Goal: Complete application form

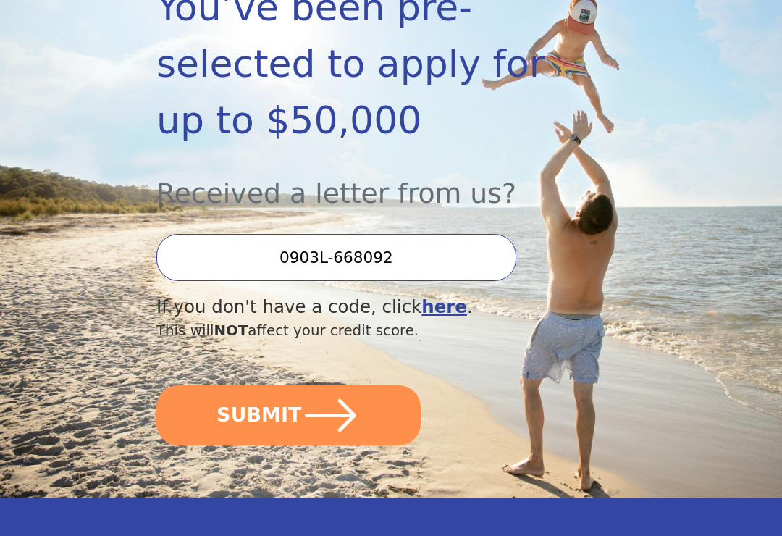
scroll to position [289, 0]
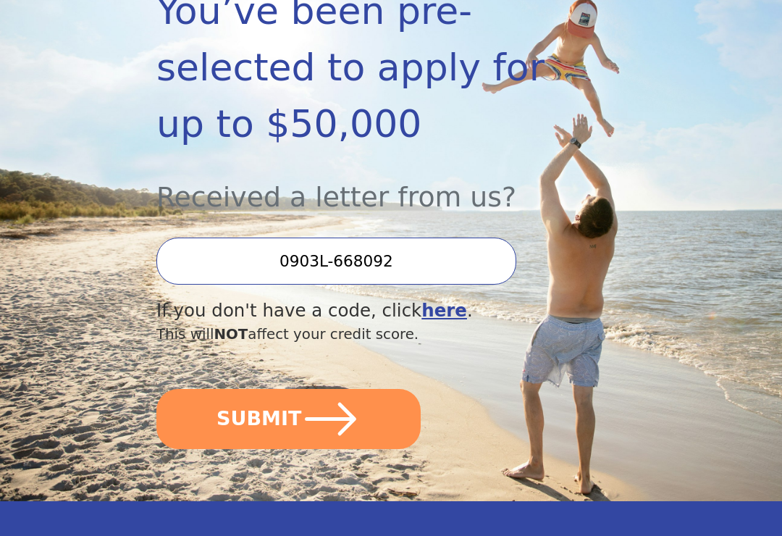
click at [328, 410] on icon "submit" at bounding box center [330, 418] width 59 height 59
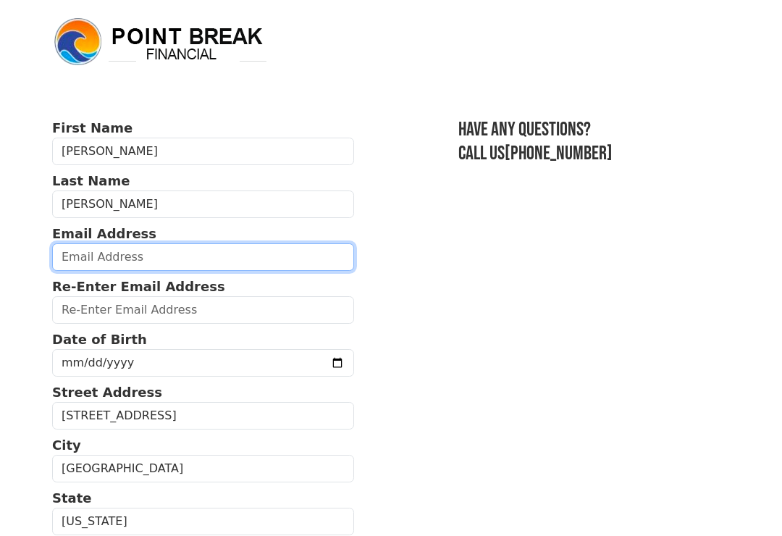
click at [216, 258] on input "email" at bounding box center [203, 256] width 302 height 27
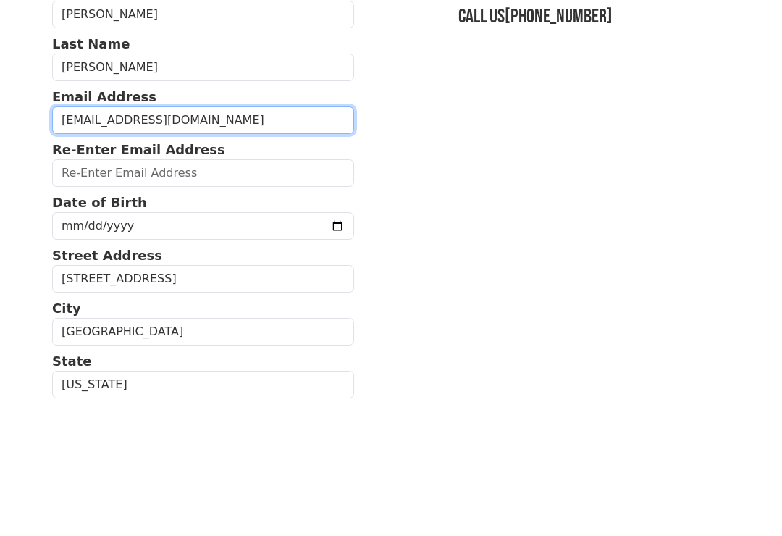
type input "[EMAIL_ADDRESS][DOMAIN_NAME]"
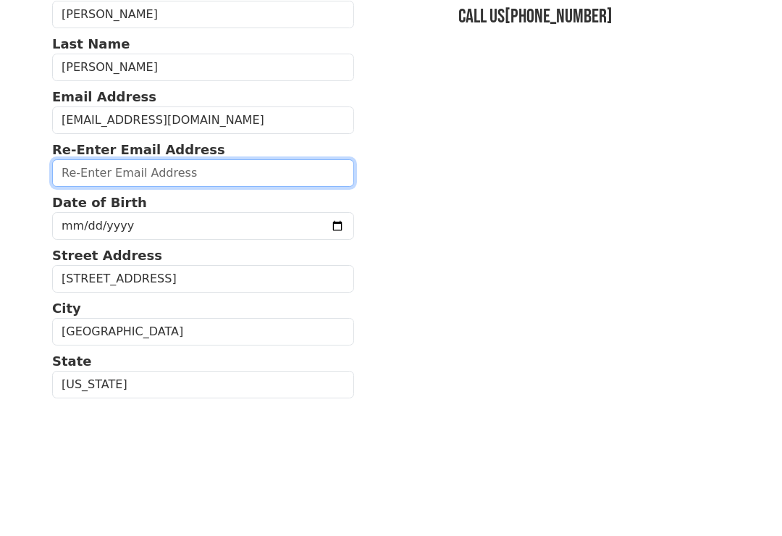
click at [247, 296] on input "email" at bounding box center [203, 309] width 302 height 27
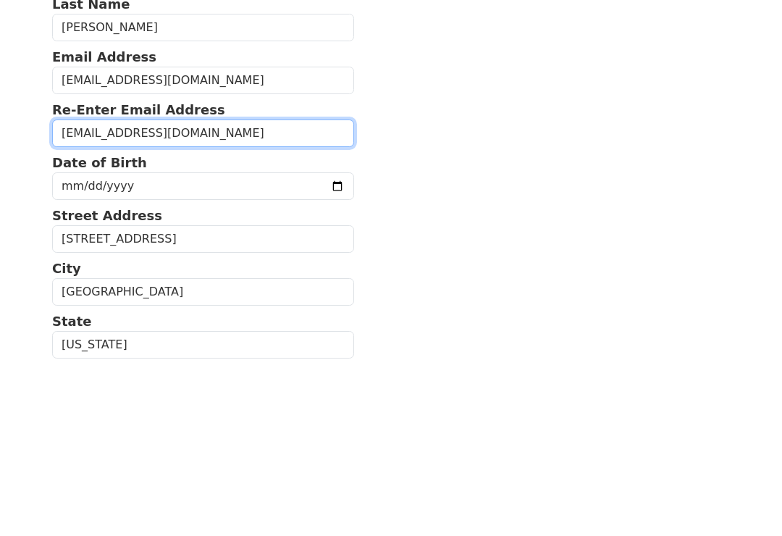
type input "[EMAIL_ADDRESS][DOMAIN_NAME]"
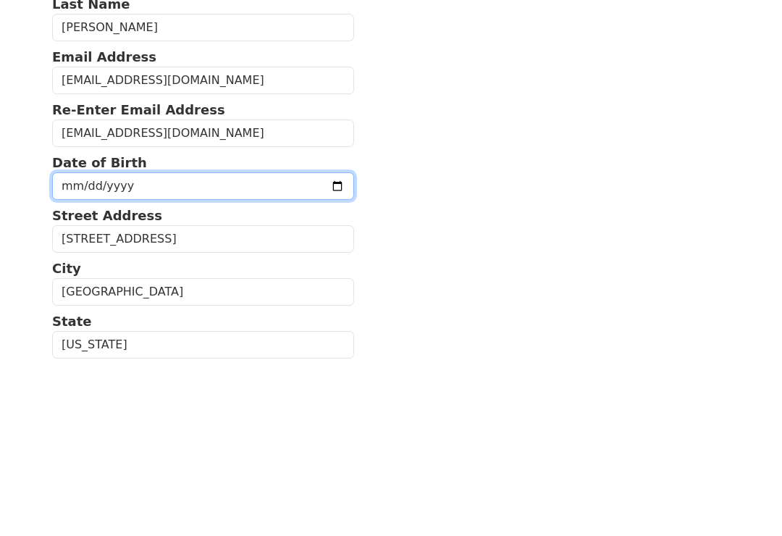
click at [263, 349] on input "date" at bounding box center [203, 362] width 302 height 27
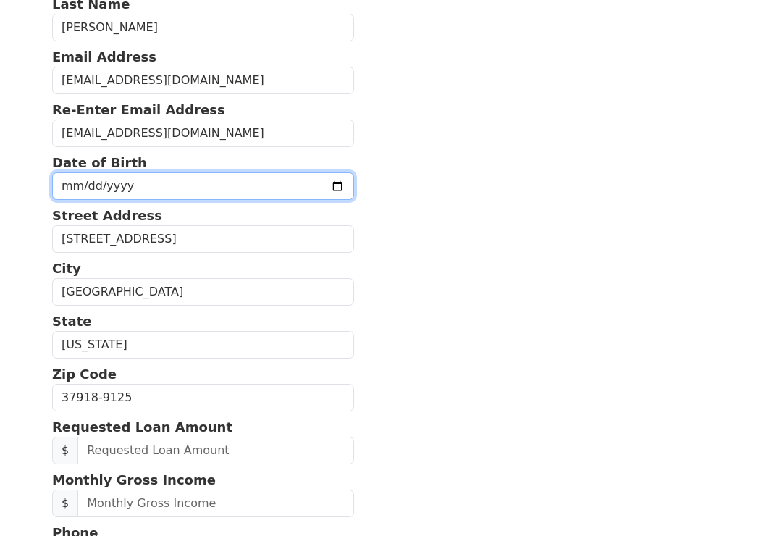
type input "2024-04-17"
click at [253, 179] on input "2024-04-17" at bounding box center [203, 185] width 302 height 27
click at [259, 182] on input "date" at bounding box center [203, 185] width 302 height 27
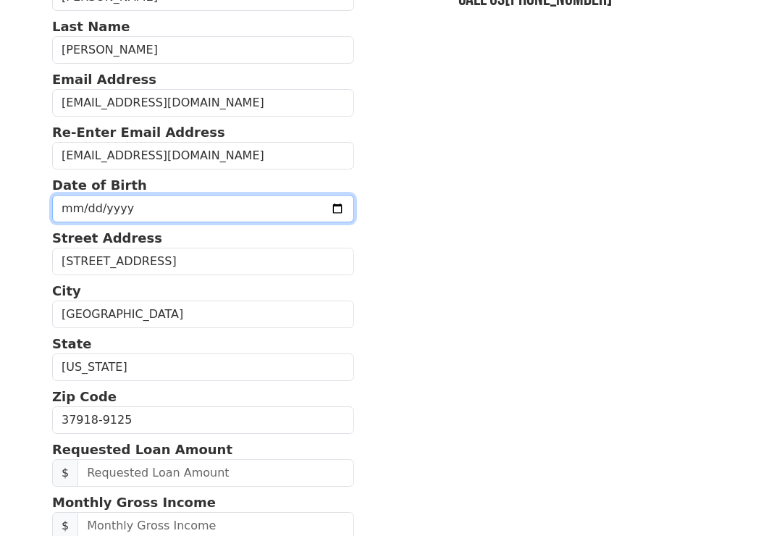
scroll to position [153, 0]
click at [260, 209] on input "date" at bounding box center [203, 208] width 302 height 27
type input "1964-04-17"
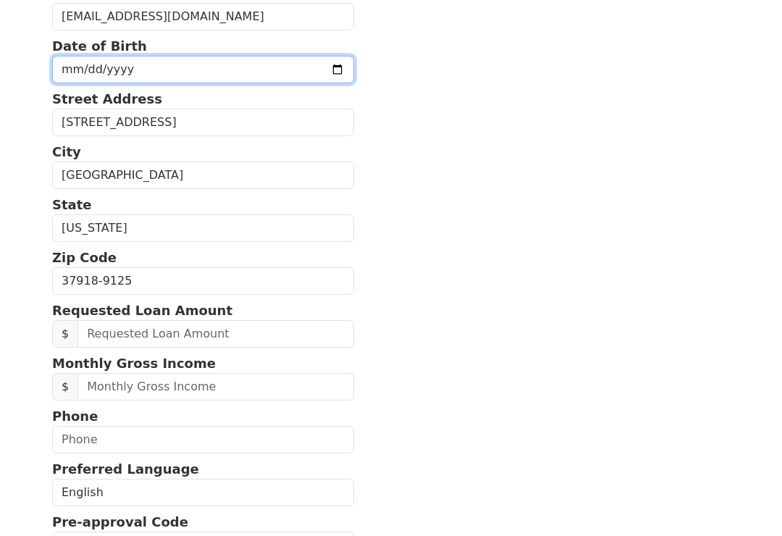
scroll to position [293, 0]
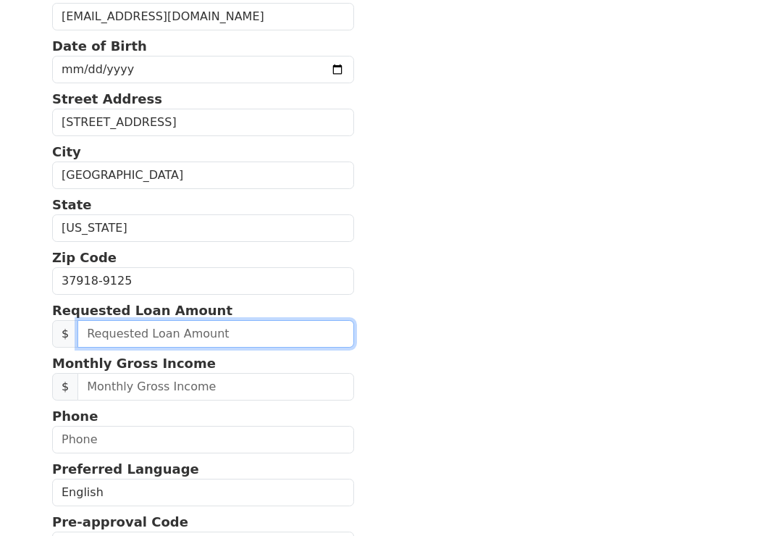
click at [208, 331] on input "text" at bounding box center [215, 333] width 276 height 27
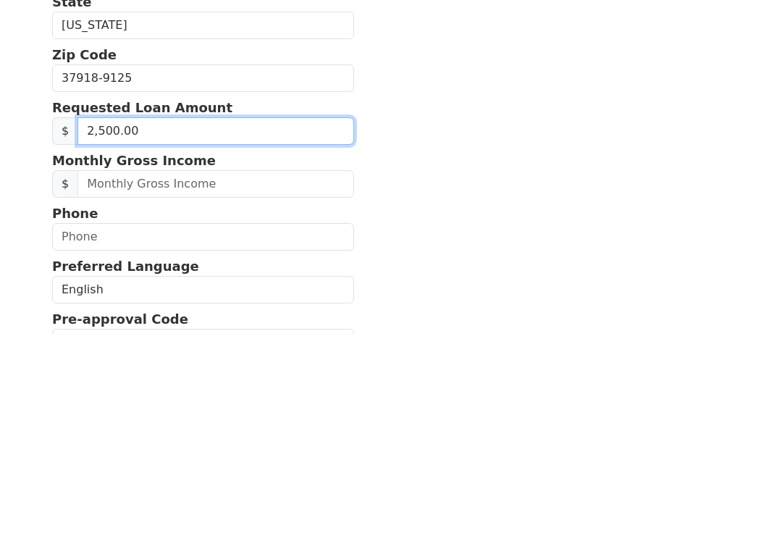
type input "25,000.00"
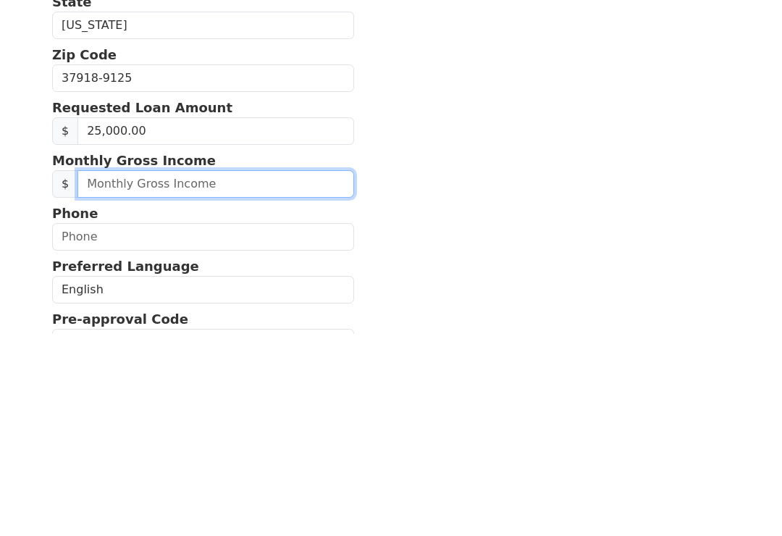
click at [254, 373] on input "text" at bounding box center [215, 386] width 276 height 27
type input "2,800.00"
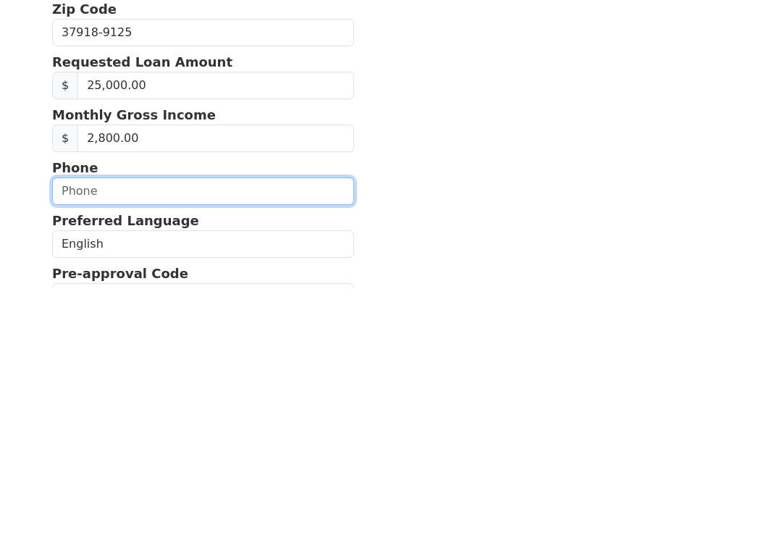
click at [253, 426] on input "text" at bounding box center [203, 439] width 302 height 27
type input "(865) 626-4991"
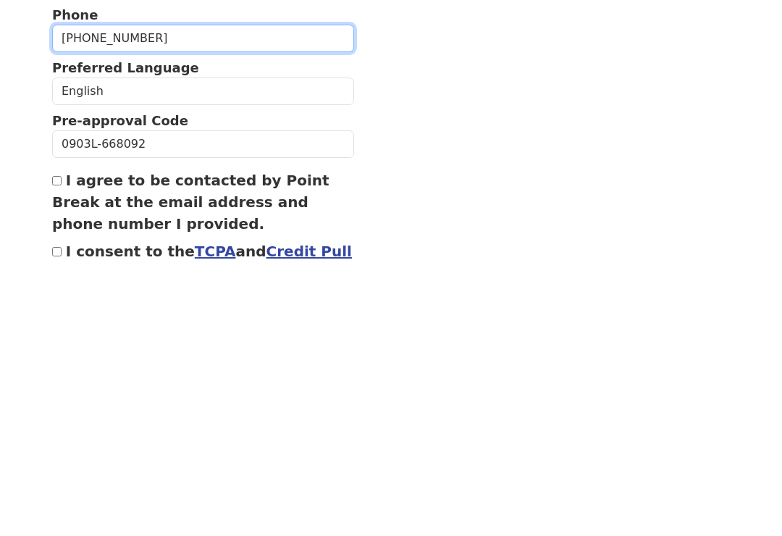
scroll to position [464, 0]
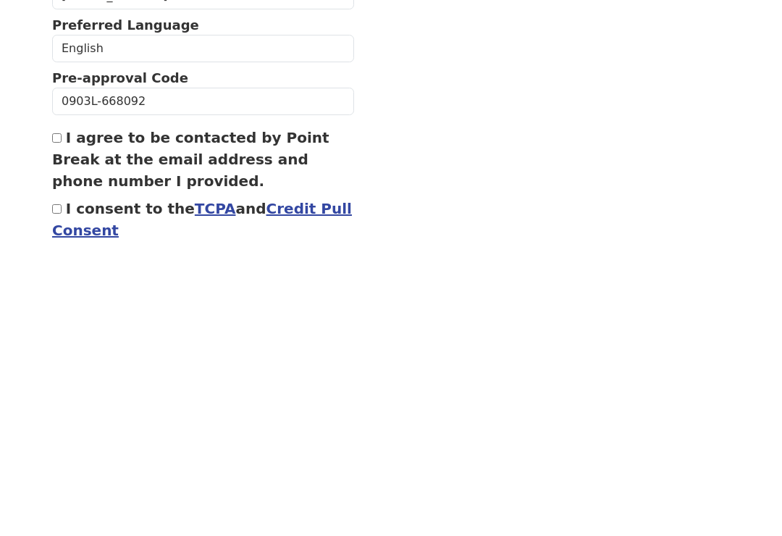
click at [62, 406] on input "I agree to be contacted by Point Break at the email address and phone number I …" at bounding box center [56, 410] width 9 height 9
checkbox input "true"
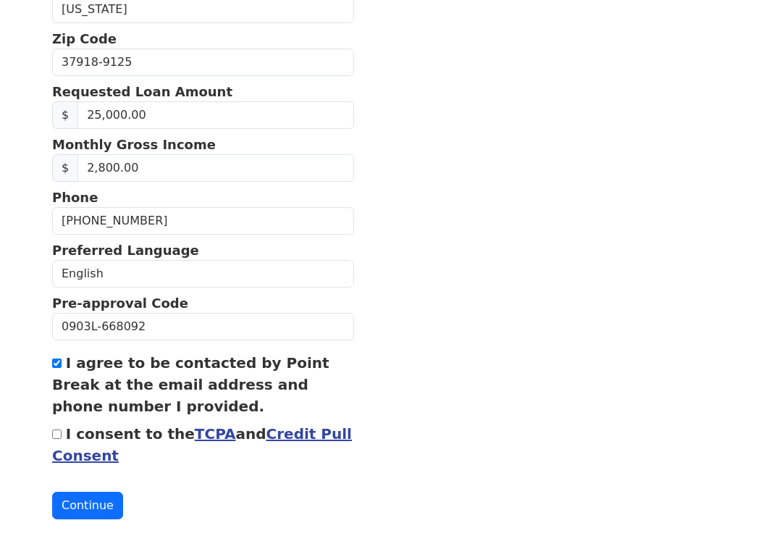
click at [59, 432] on input "I consent to the TCPA and Credit Pull Consent" at bounding box center [56, 433] width 9 height 9
checkbox input "true"
click at [92, 507] on button "Continue" at bounding box center [87, 504] width 71 height 27
